Goal: Navigation & Orientation: Find specific page/section

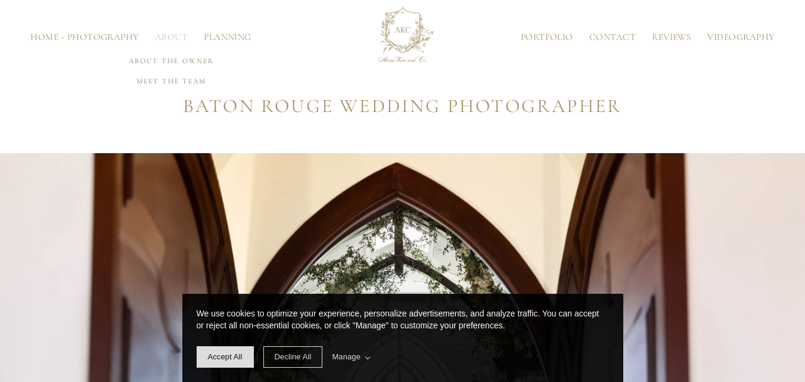
click at [172, 41] on link "About" at bounding box center [171, 37] width 49 height 9
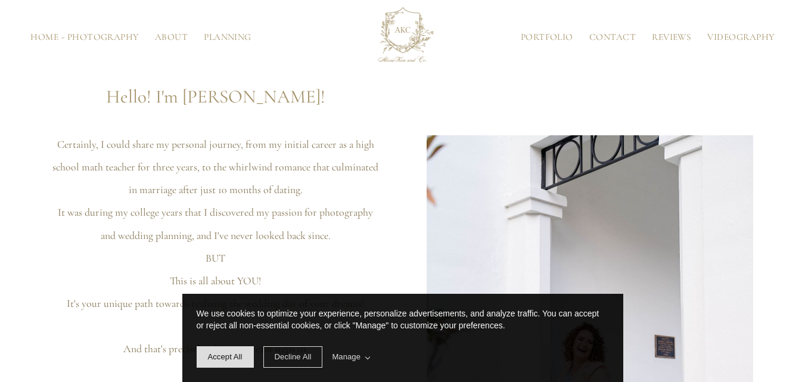
click at [256, 60] on div "Home - Photography About About the Owner Meet the Team Planning Portfolio Conta…" at bounding box center [401, 38] width 743 height 66
click at [176, 35] on link "About" at bounding box center [171, 37] width 49 height 9
